Goal: Navigation & Orientation: Find specific page/section

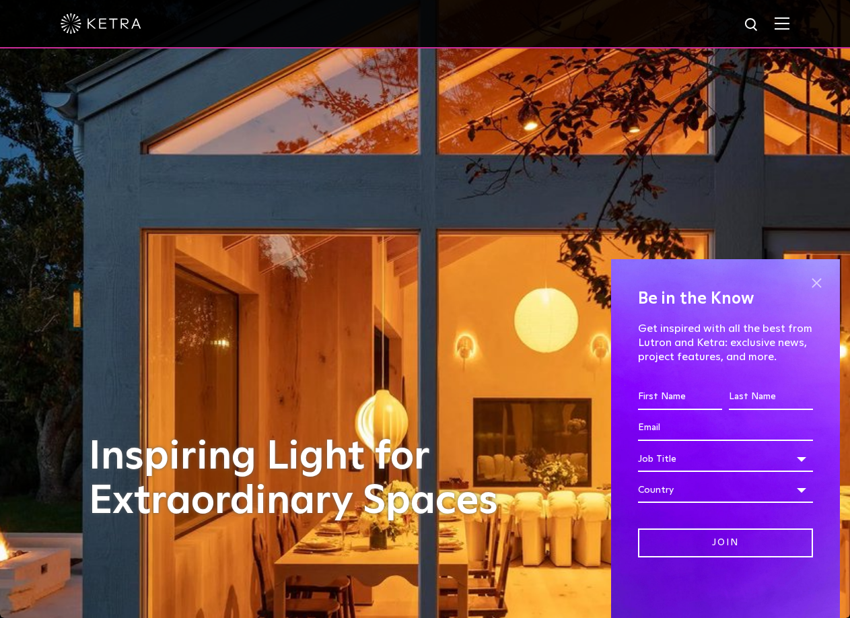
click at [818, 284] on span at bounding box center [816, 283] width 20 height 20
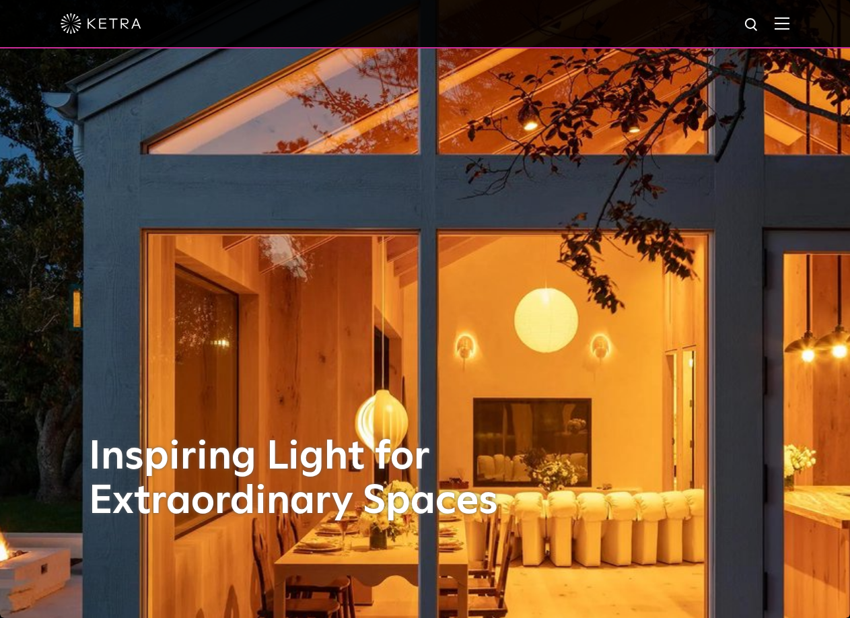
click at [789, 23] on img at bounding box center [781, 23] width 15 height 13
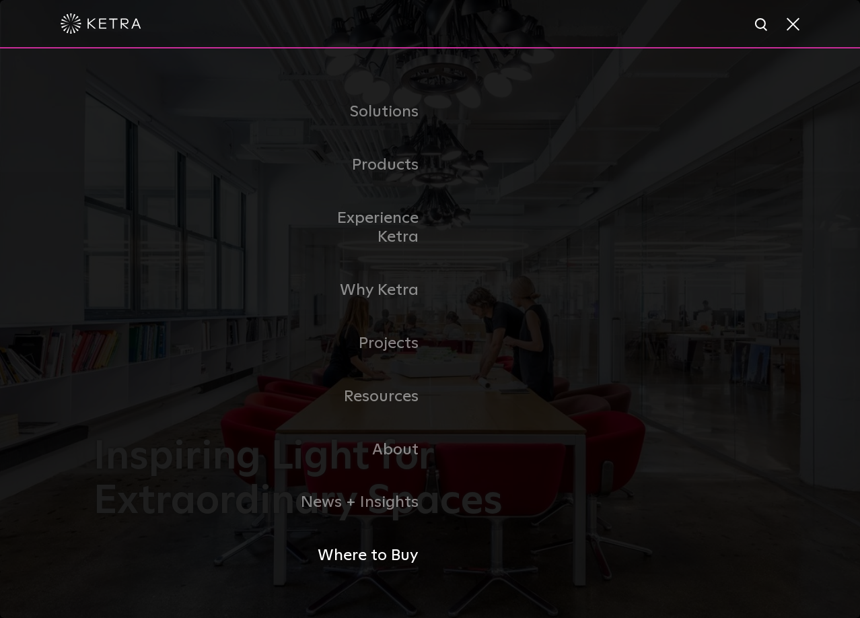
click at [392, 553] on link "Where to Buy" at bounding box center [361, 555] width 138 height 53
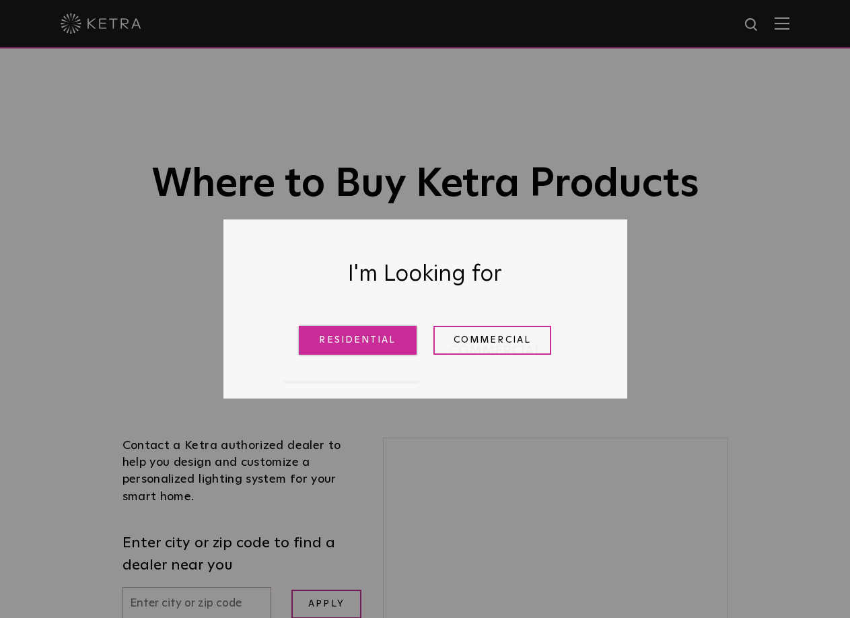
click at [372, 332] on link "Residential" at bounding box center [358, 340] width 118 height 29
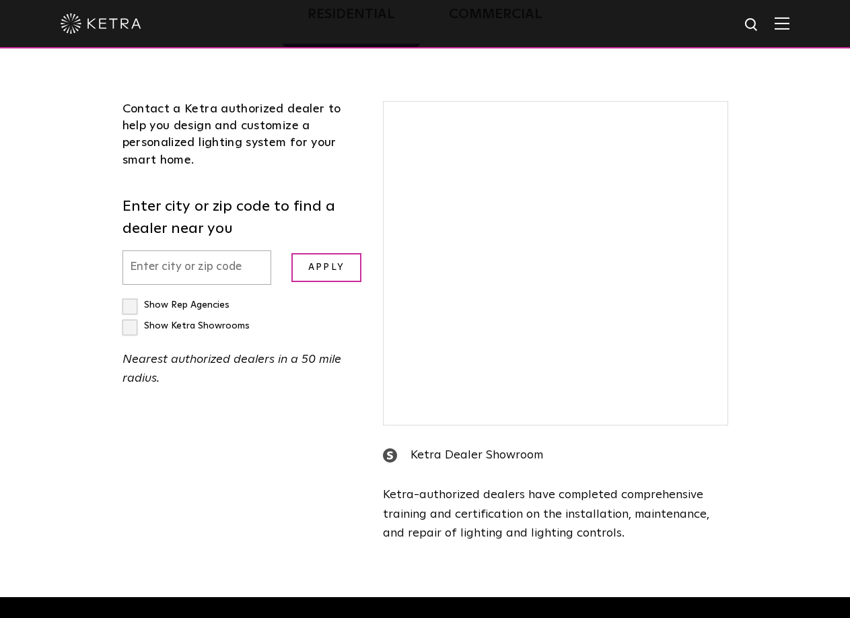
scroll to position [343, 0]
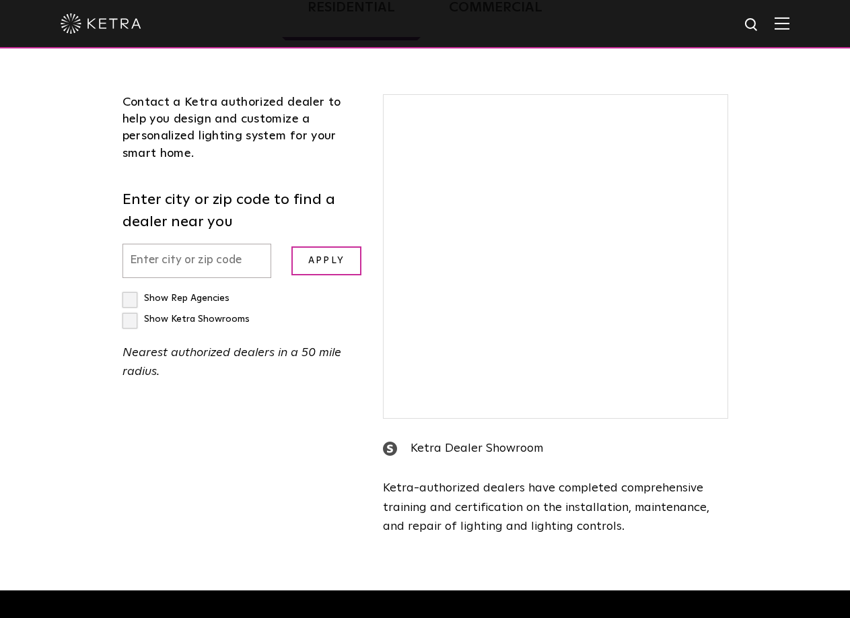
click at [207, 268] on input "text" at bounding box center [196, 261] width 149 height 34
type input "30084"
click at [291, 246] on input "Apply" at bounding box center [326, 260] width 70 height 29
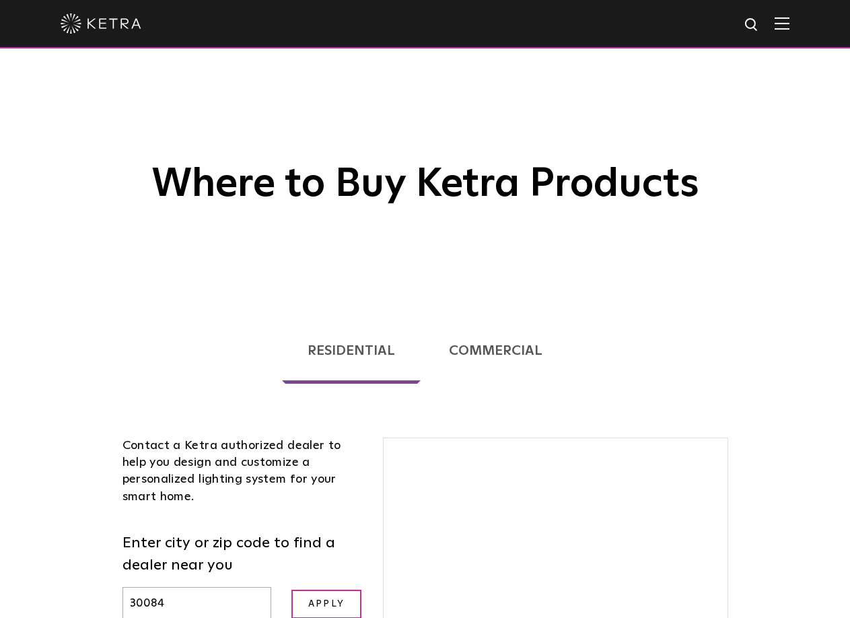
click at [789, 26] on img at bounding box center [781, 23] width 15 height 13
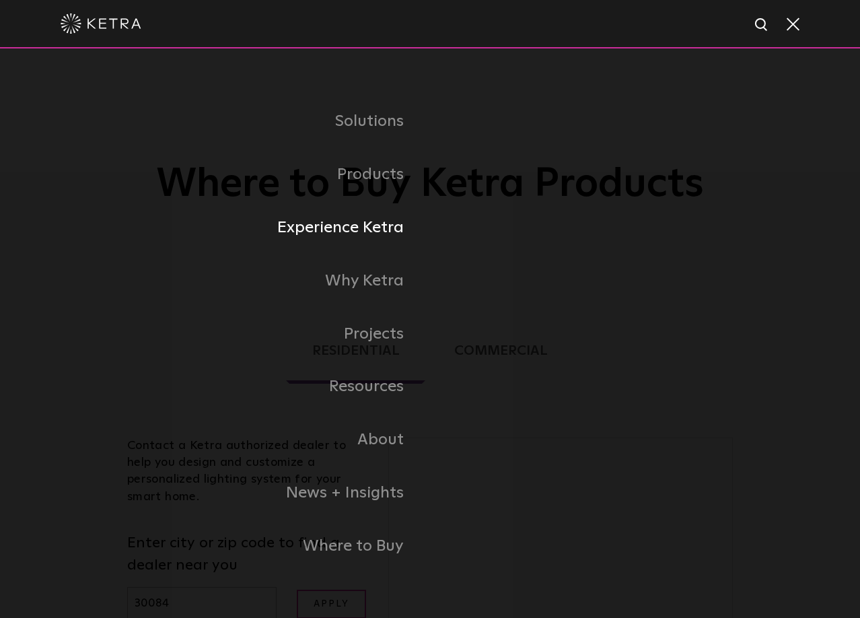
click at [387, 227] on link "Experience Ketra" at bounding box center [273, 227] width 313 height 53
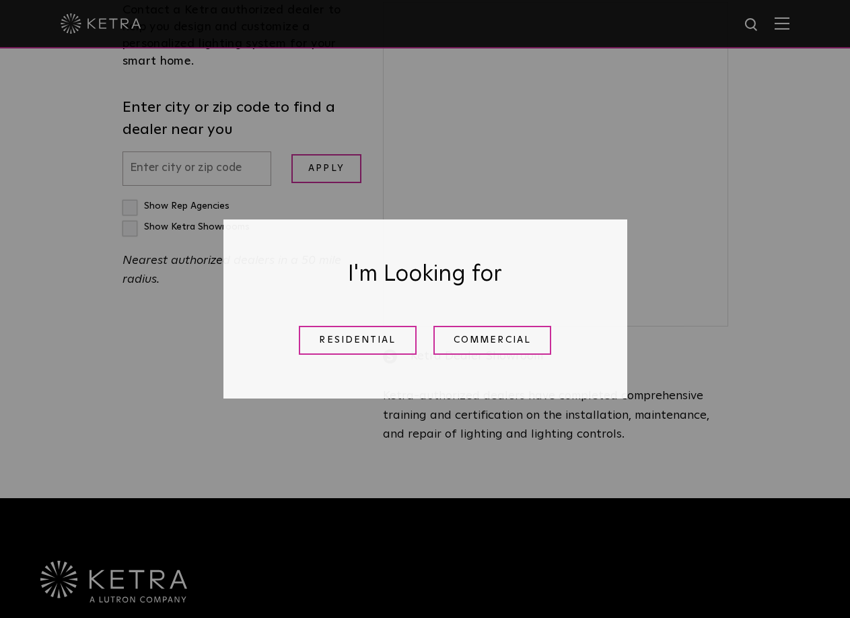
scroll to position [202, 0]
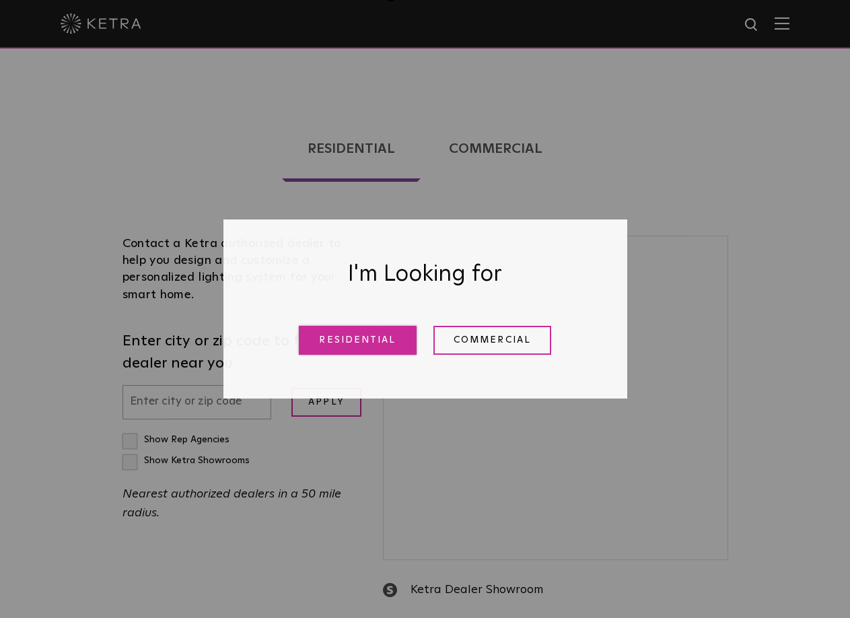
click at [365, 346] on link "Residential" at bounding box center [358, 340] width 118 height 29
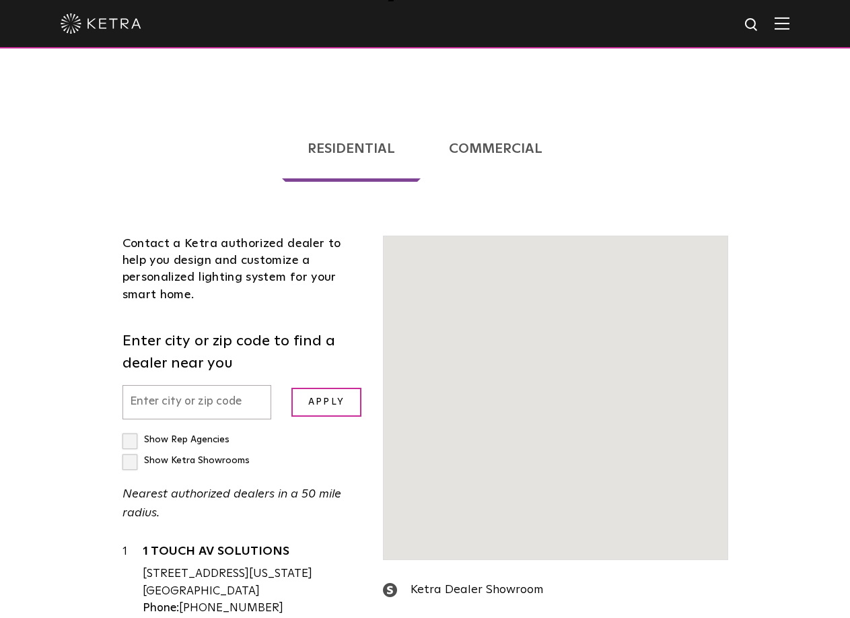
scroll to position [343, 0]
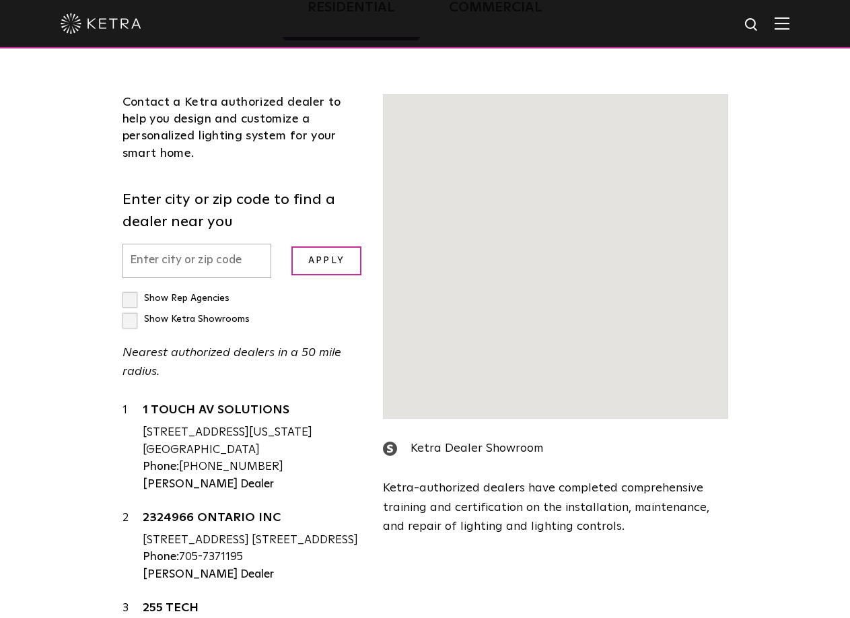
click at [168, 390] on div "Contact a [PERSON_NAME] authorized dealer to help you design and customize a pe…" at bounding box center [242, 389] width 261 height 590
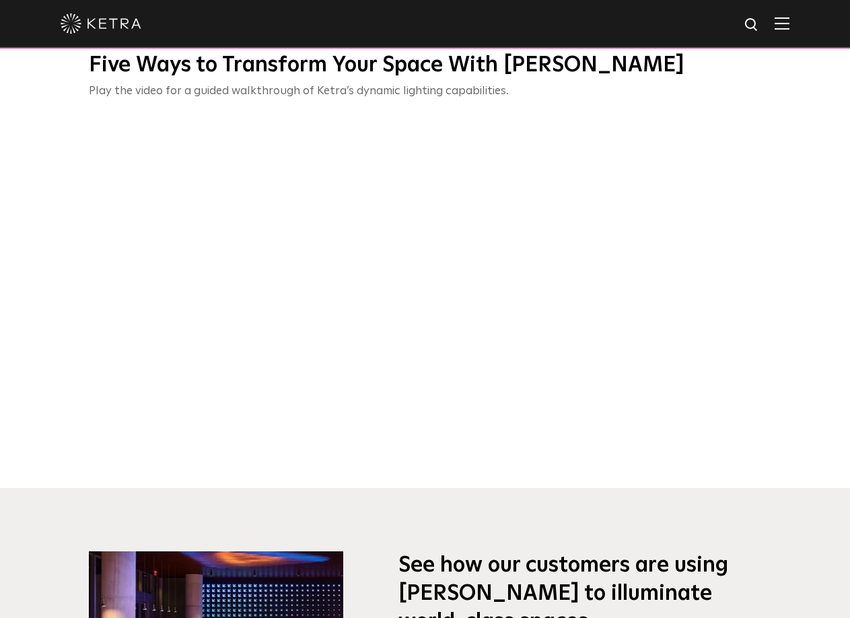
scroll to position [606, 0]
